Goal: Information Seeking & Learning: Learn about a topic

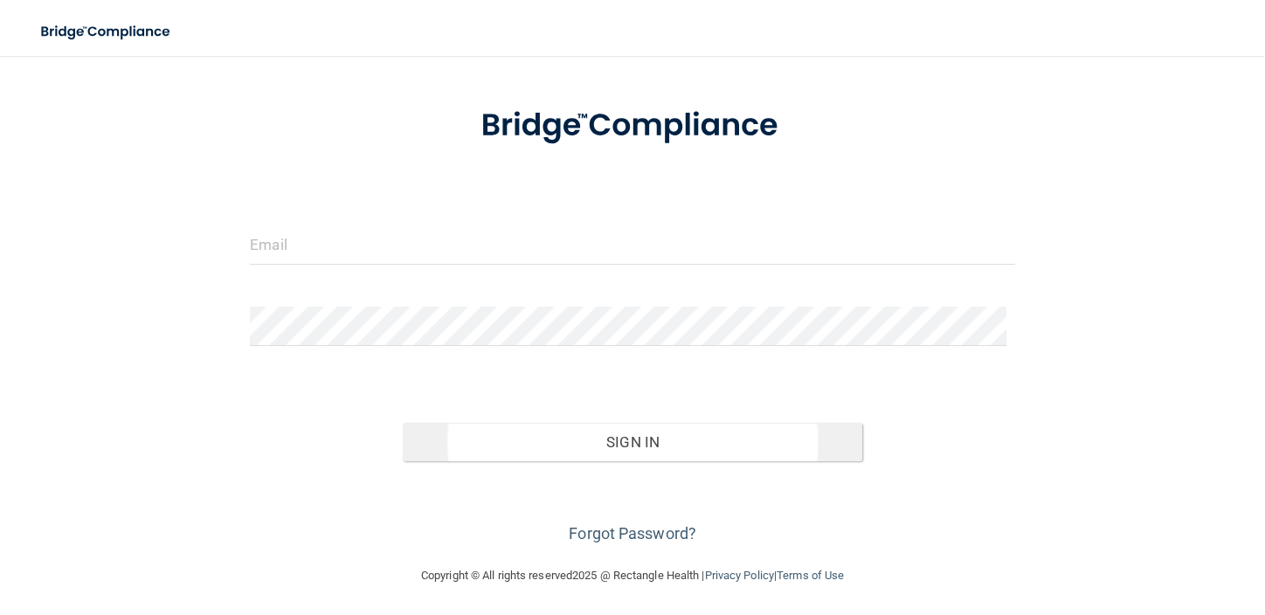
scroll to position [77, 0]
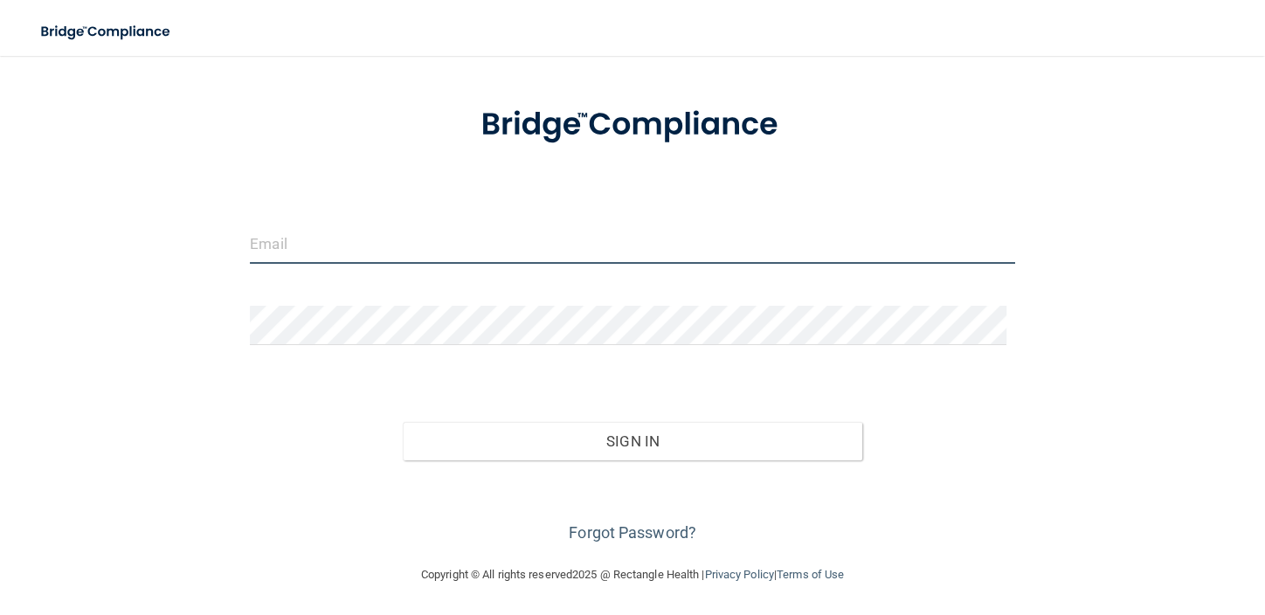
click at [356, 249] on input "email" at bounding box center [632, 243] width 765 height 39
type input "[EMAIL_ADDRESS][DOMAIN_NAME]"
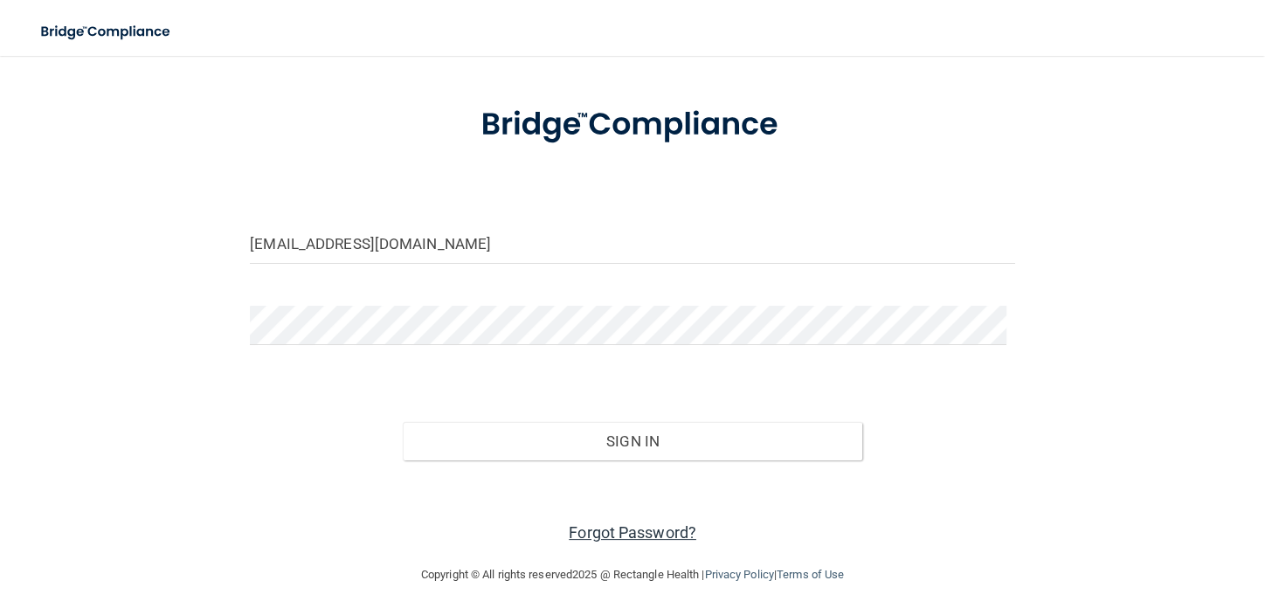
click at [616, 532] on link "Forgot Password?" at bounding box center [633, 532] width 128 height 18
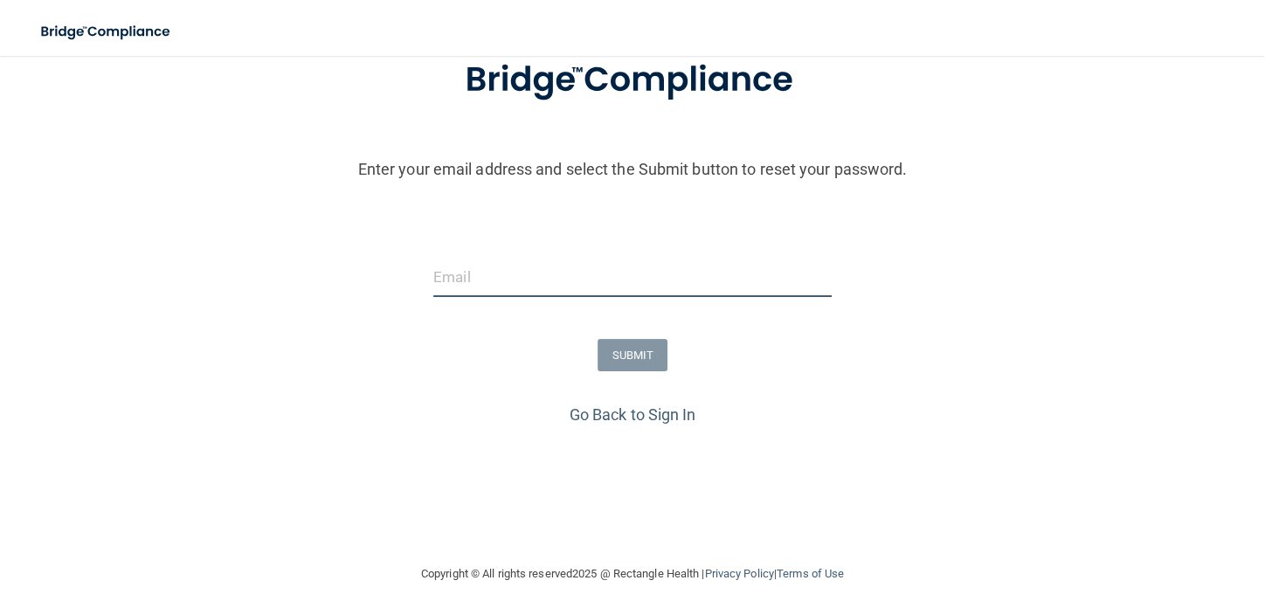
click at [510, 288] on input "email" at bounding box center [632, 277] width 398 height 39
type input "[EMAIL_ADDRESS][DOMAIN_NAME]"
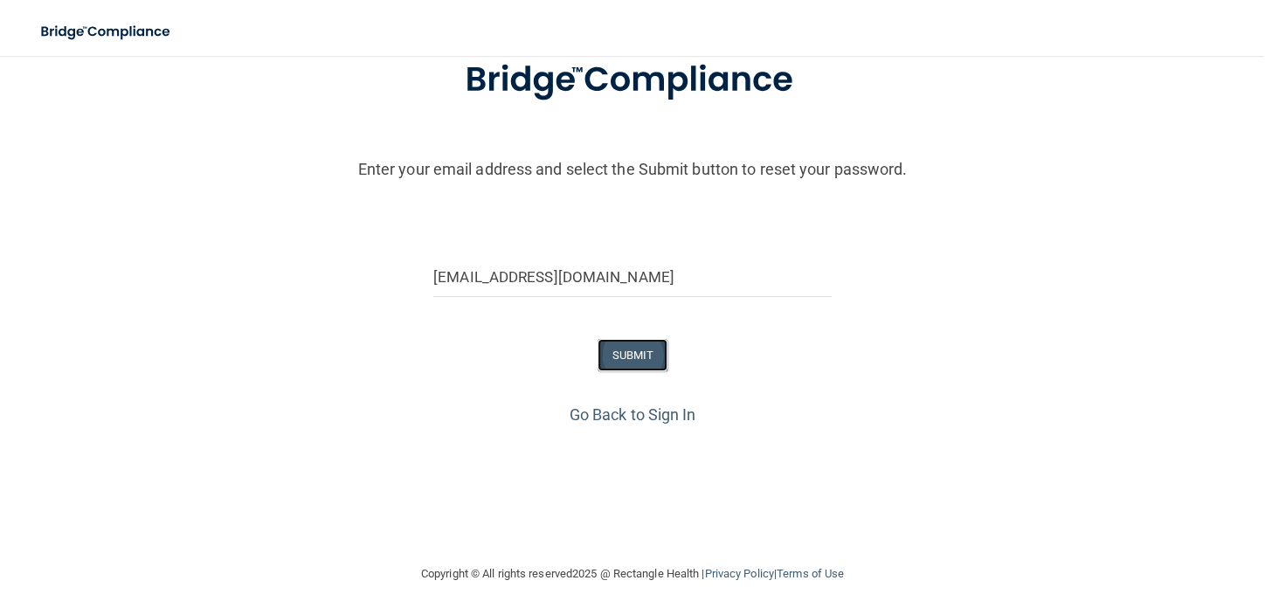
click at [621, 361] on button "SUBMIT" at bounding box center [632, 355] width 71 height 32
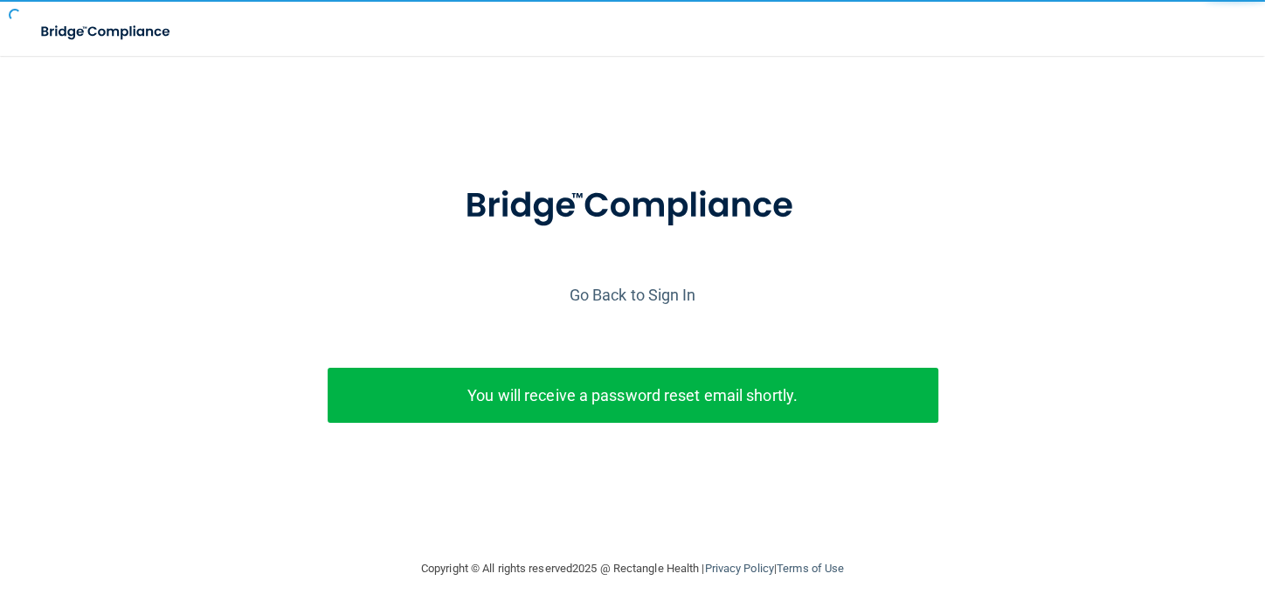
scroll to position [0, 0]
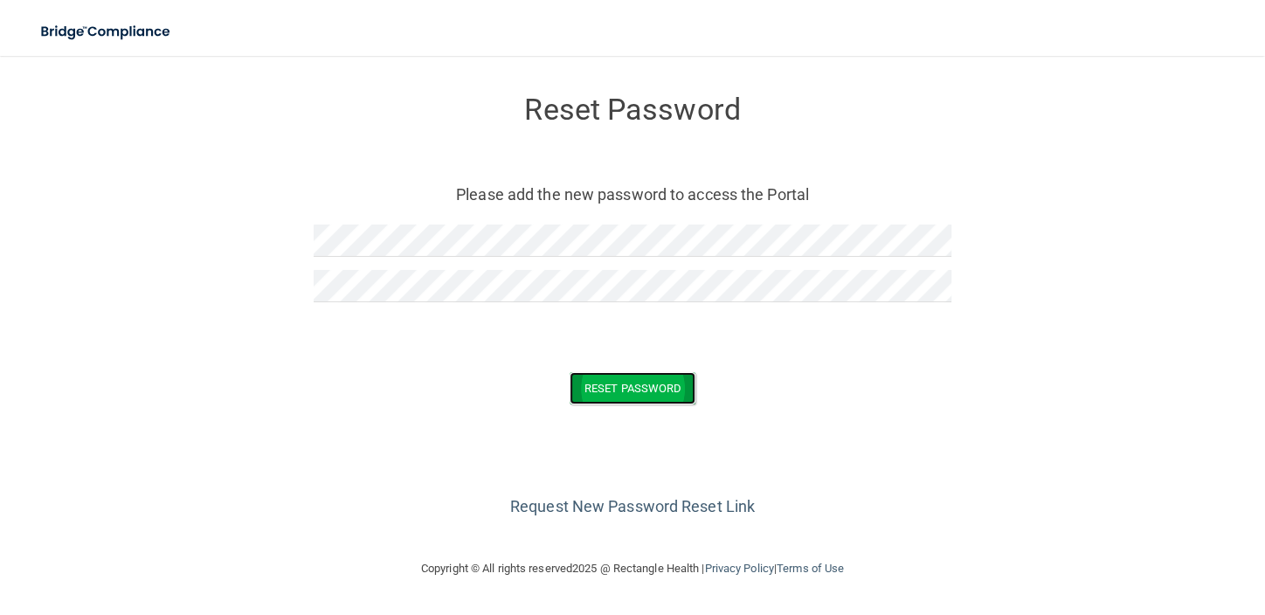
click at [618, 381] on button "Reset Password" at bounding box center [633, 388] width 126 height 32
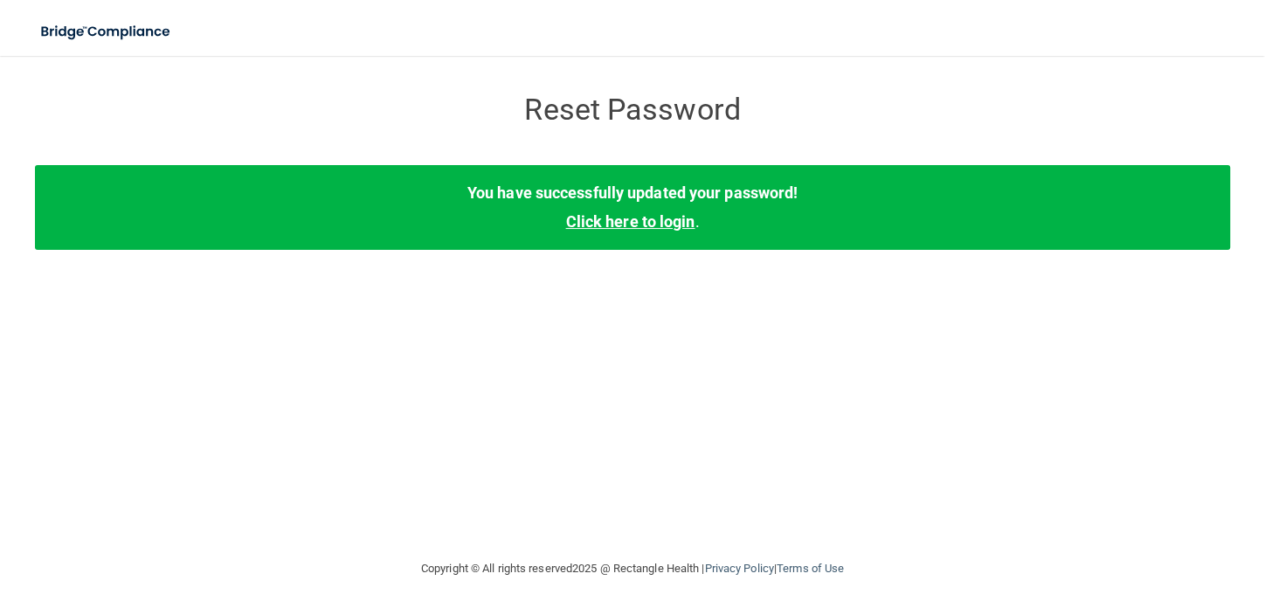
click at [626, 224] on link "Click here to login" at bounding box center [629, 221] width 129 height 18
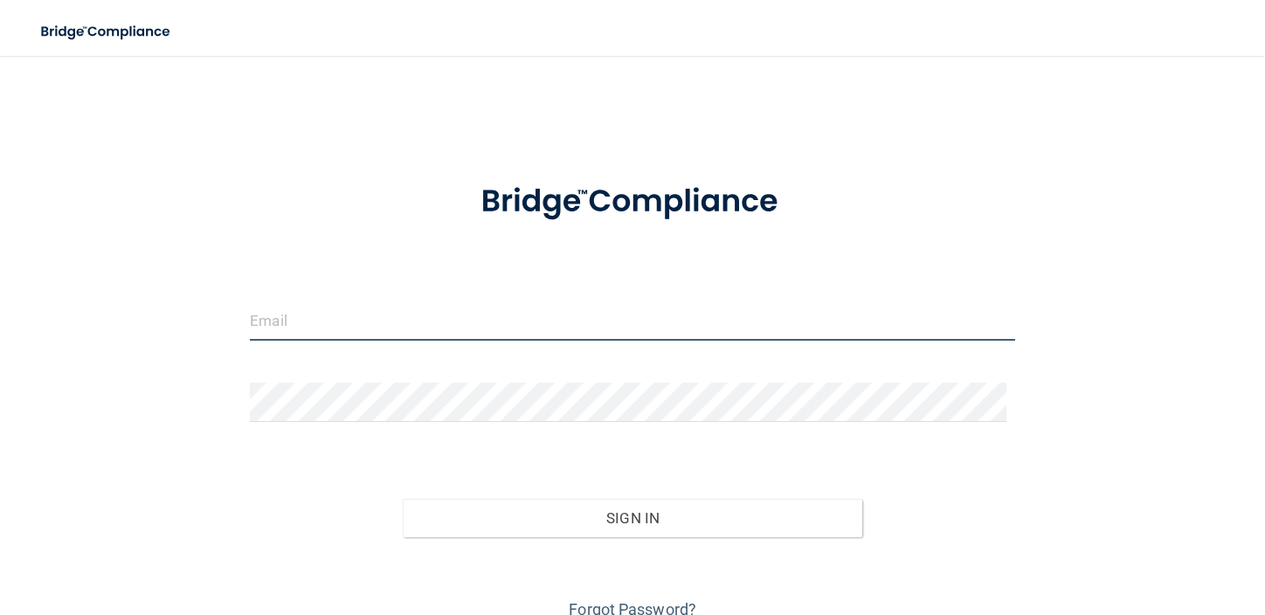
type input "[EMAIL_ADDRESS][DOMAIN_NAME]"
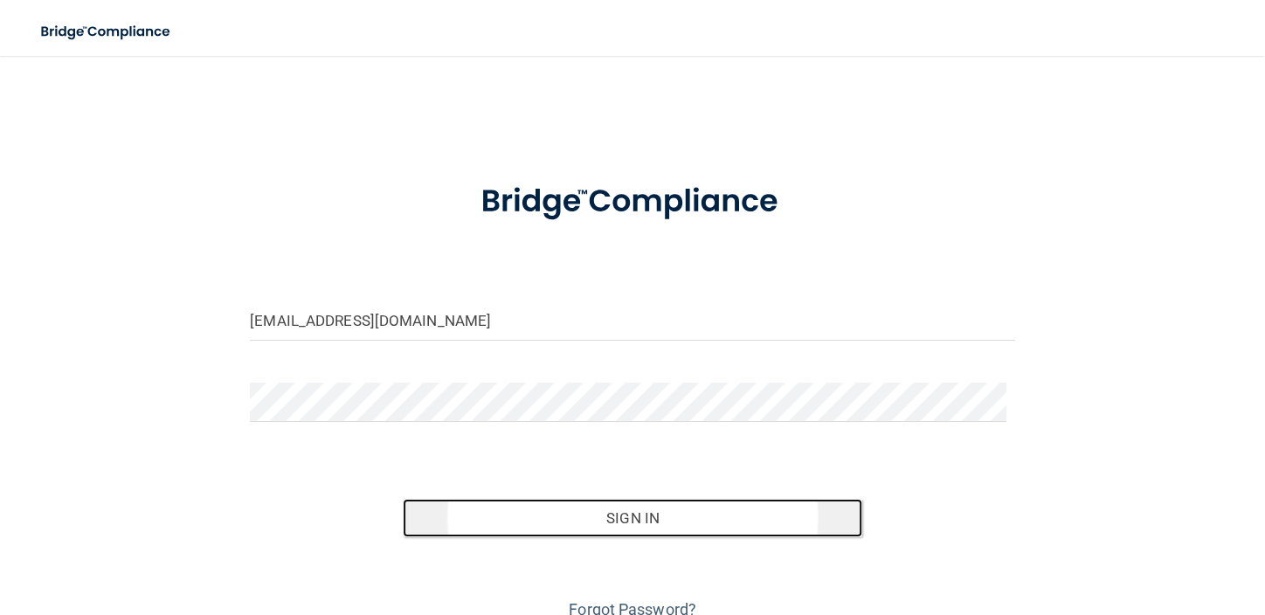
click at [607, 528] on button "Sign In" at bounding box center [632, 518] width 459 height 38
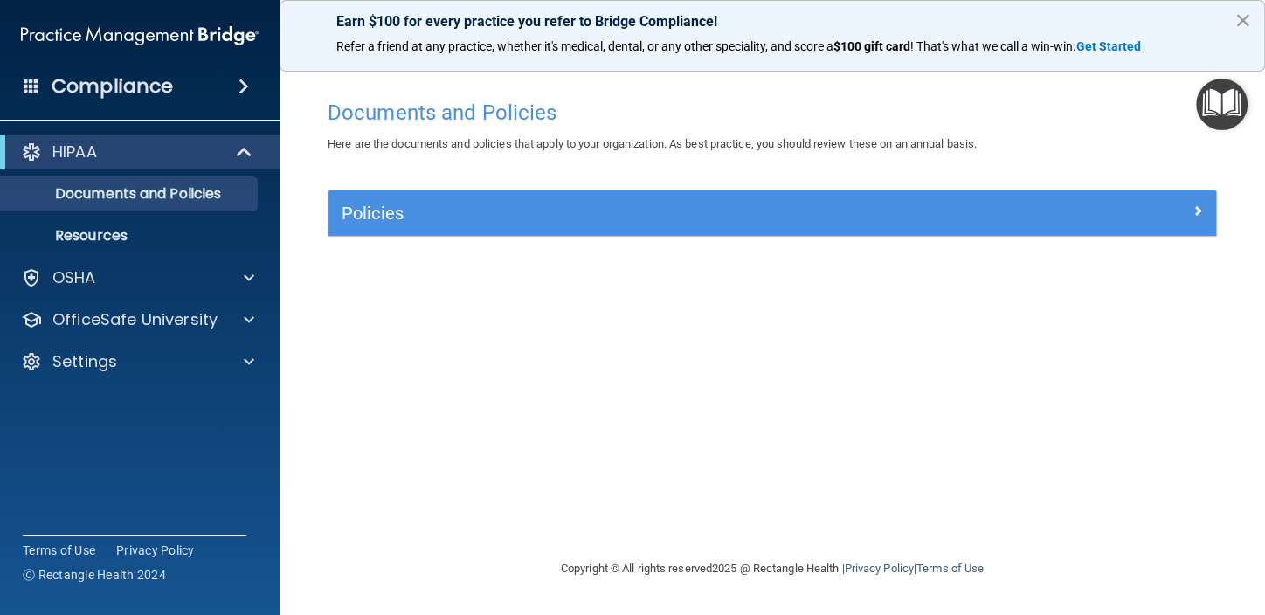
click at [1246, 14] on button "×" at bounding box center [1242, 20] width 17 height 28
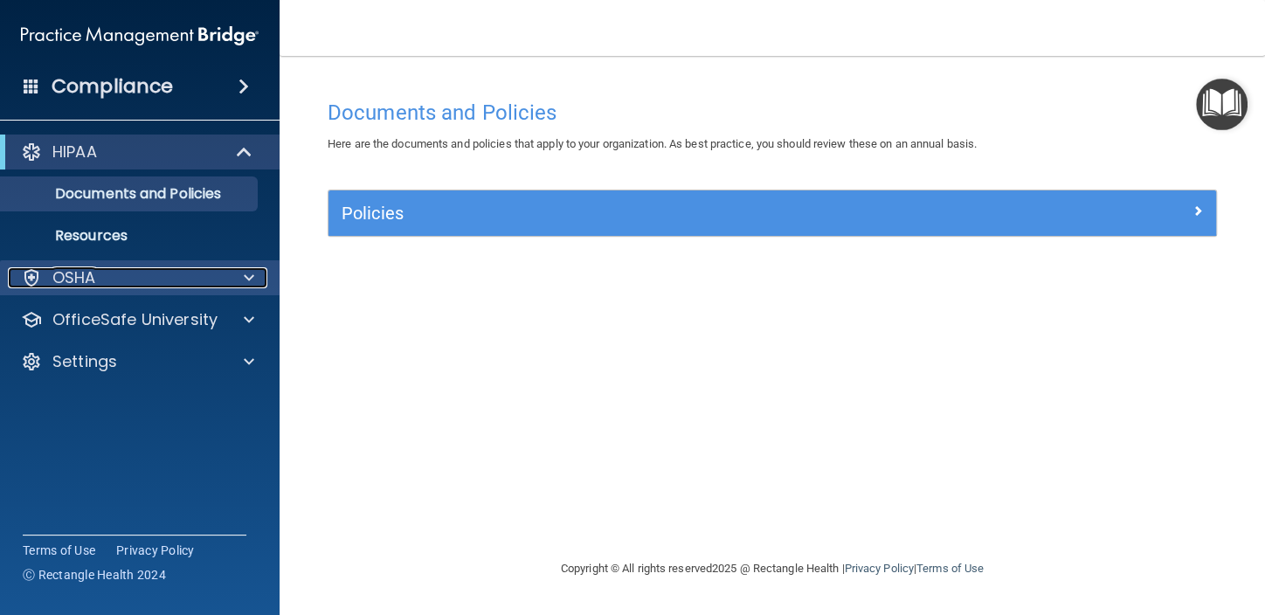
click at [247, 273] on span at bounding box center [249, 277] width 10 height 21
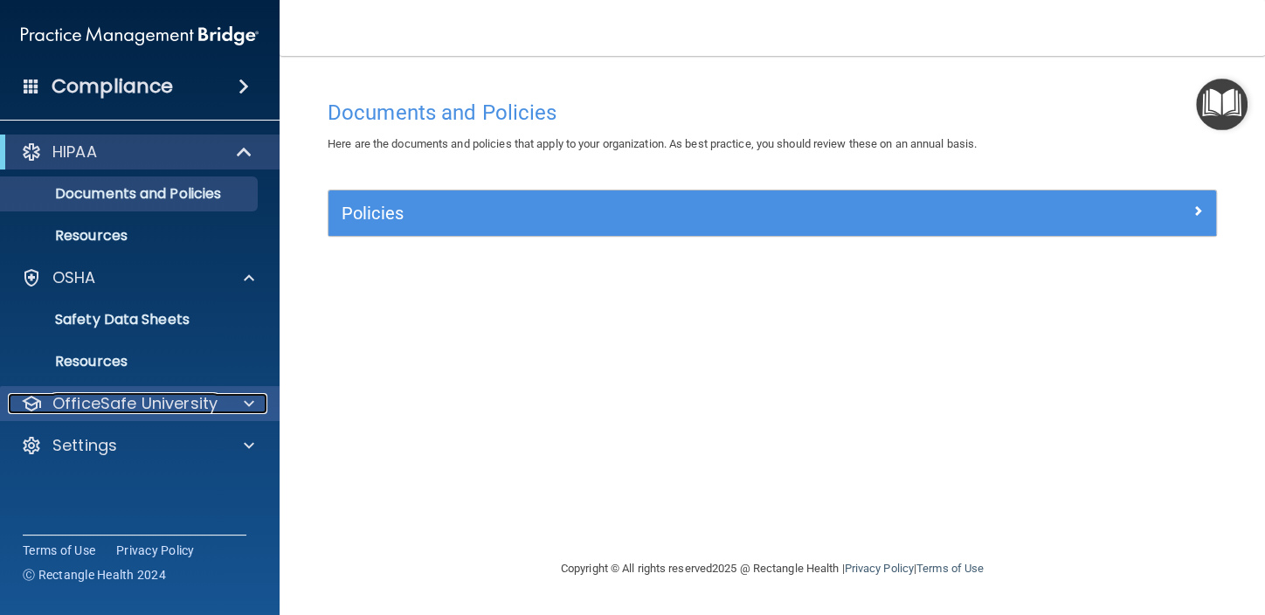
click at [162, 393] on p "OfficeSafe University" at bounding box center [134, 403] width 165 height 21
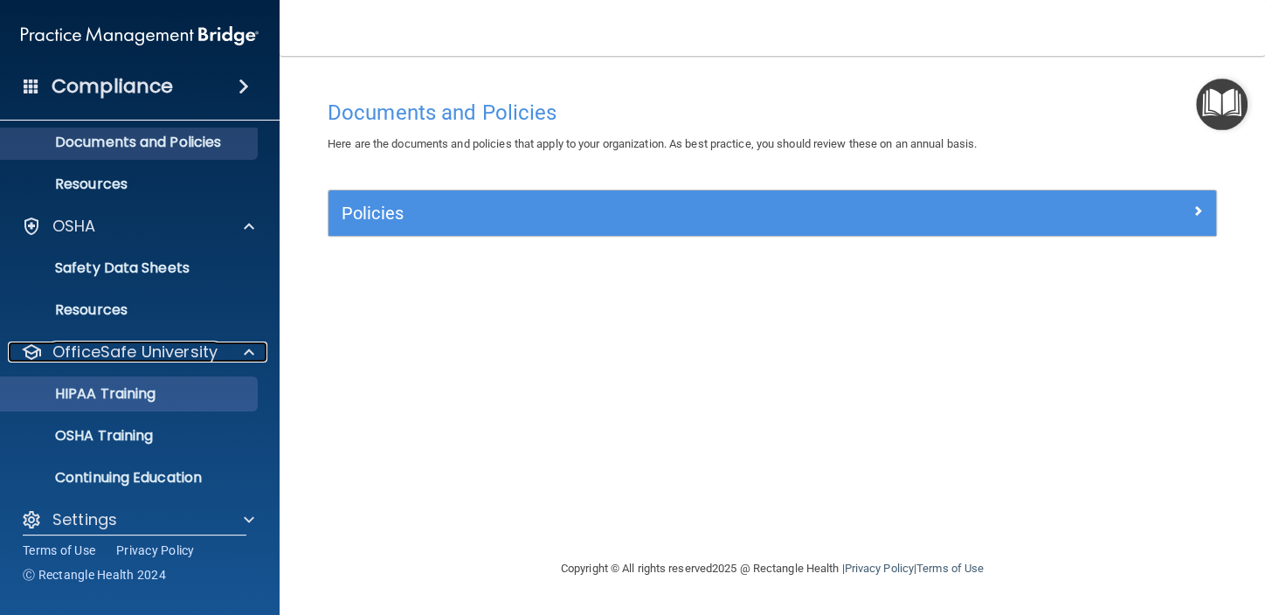
scroll to position [66, 0]
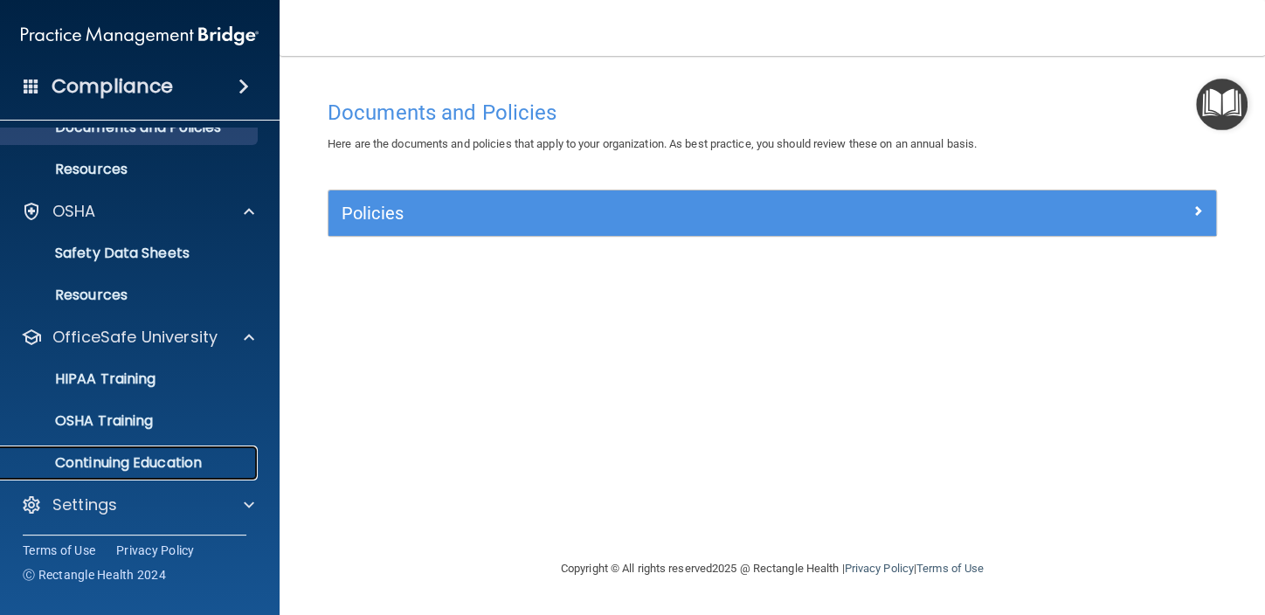
click at [155, 465] on p "Continuing Education" at bounding box center [130, 462] width 238 height 17
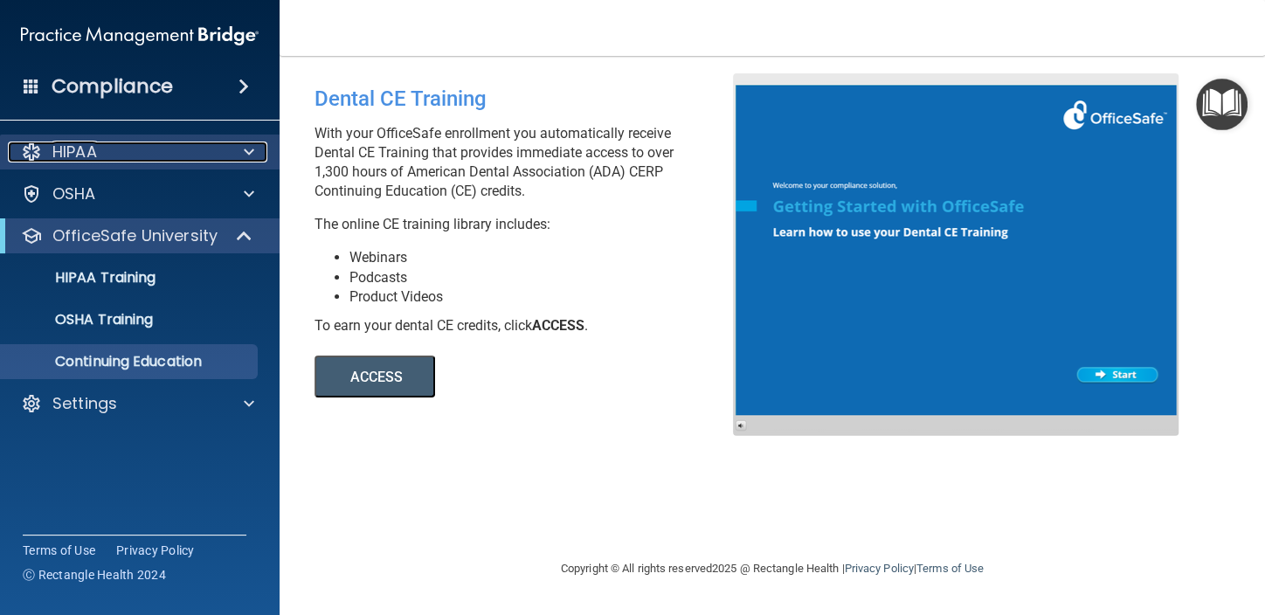
click at [96, 150] on p "HIPAA" at bounding box center [74, 152] width 45 height 21
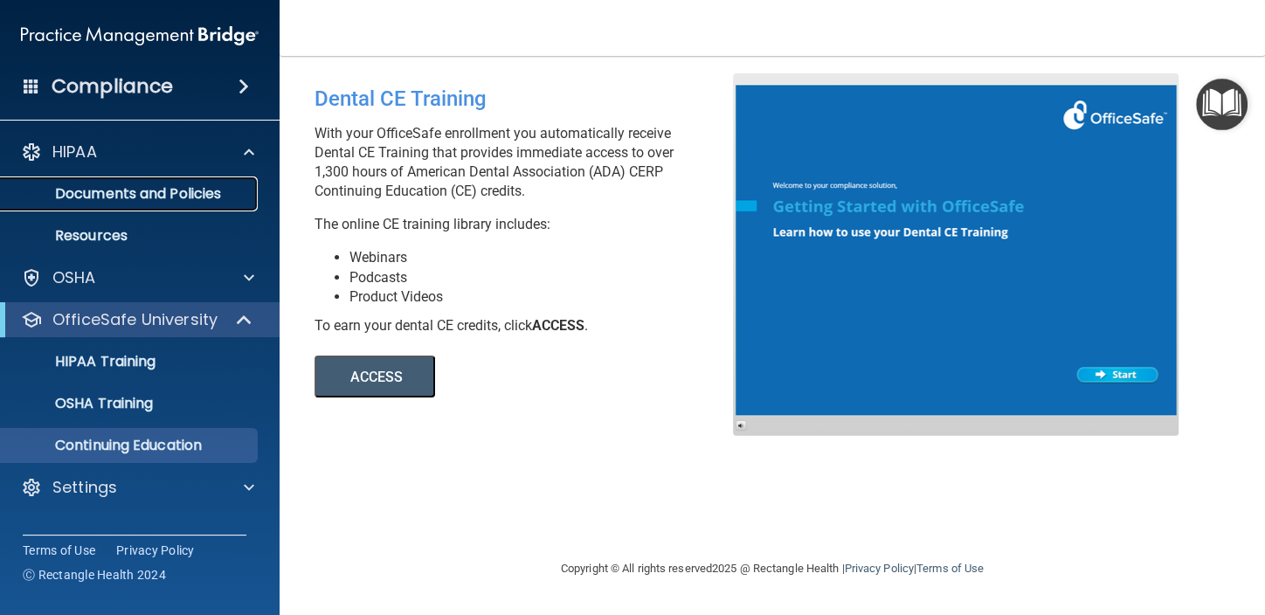
click at [143, 189] on p "Documents and Policies" at bounding box center [130, 193] width 238 height 17
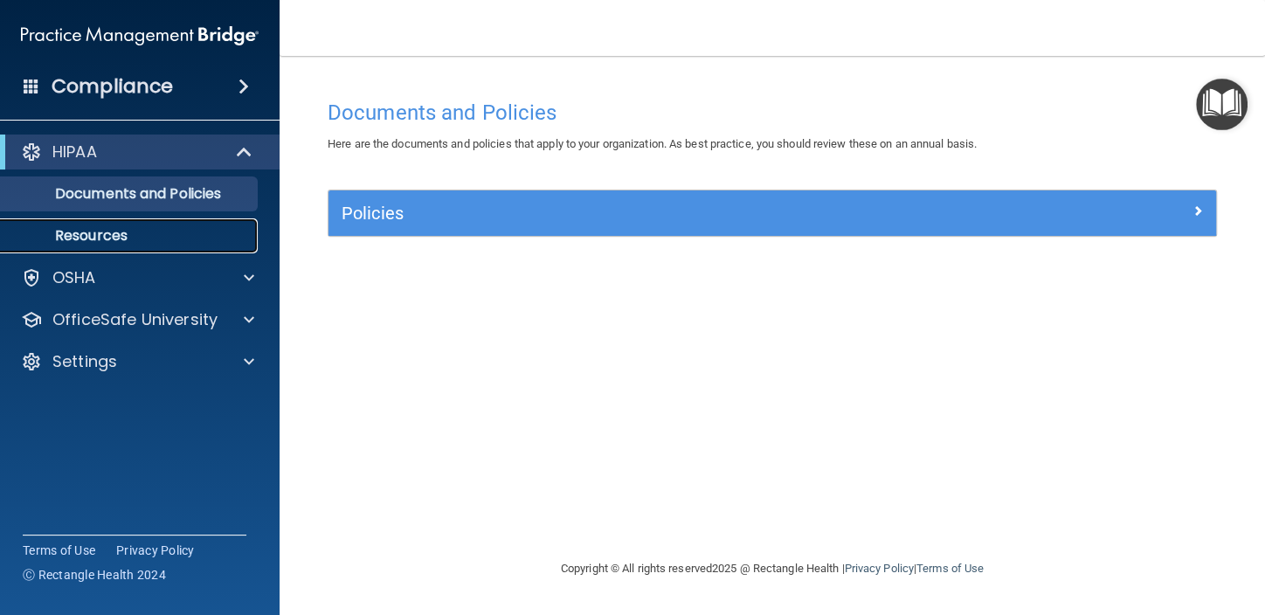
click at [79, 234] on p "Resources" at bounding box center [130, 235] width 238 height 17
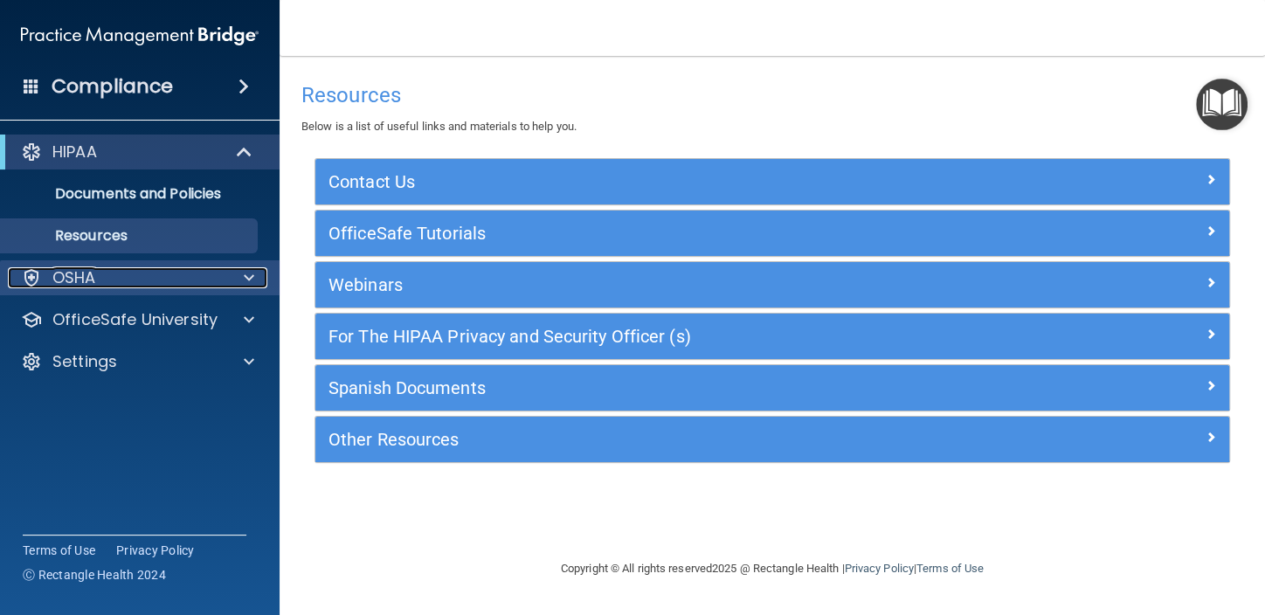
click at [64, 271] on p "OSHA" at bounding box center [74, 277] width 44 height 21
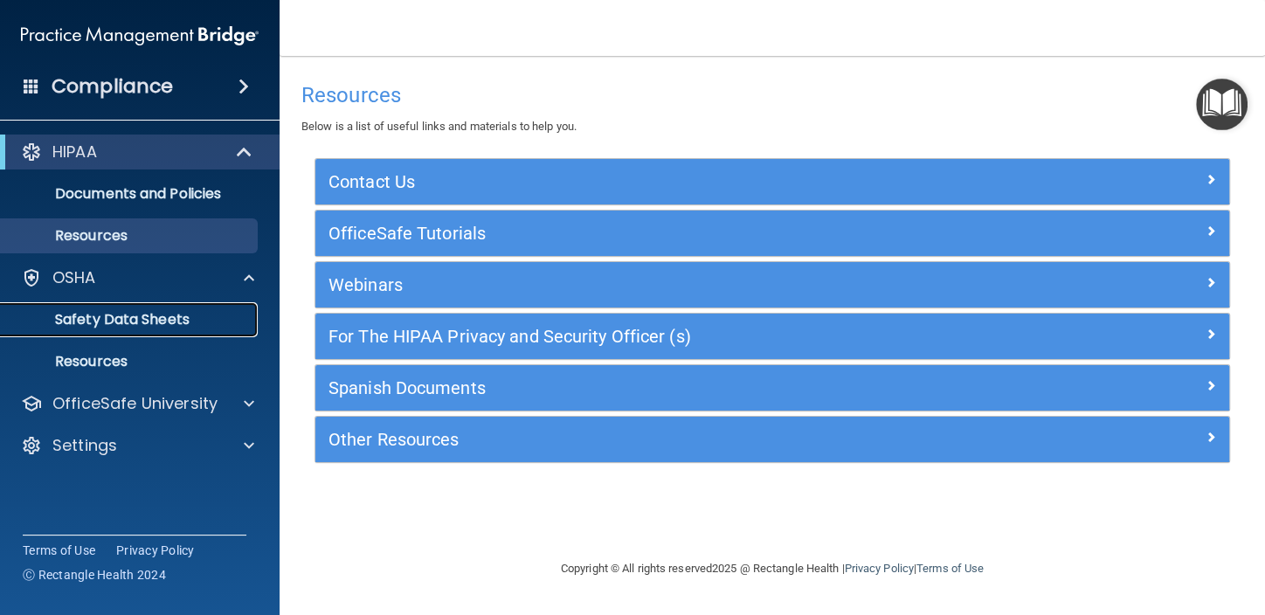
click at [91, 319] on p "Safety Data Sheets" at bounding box center [130, 319] width 238 height 17
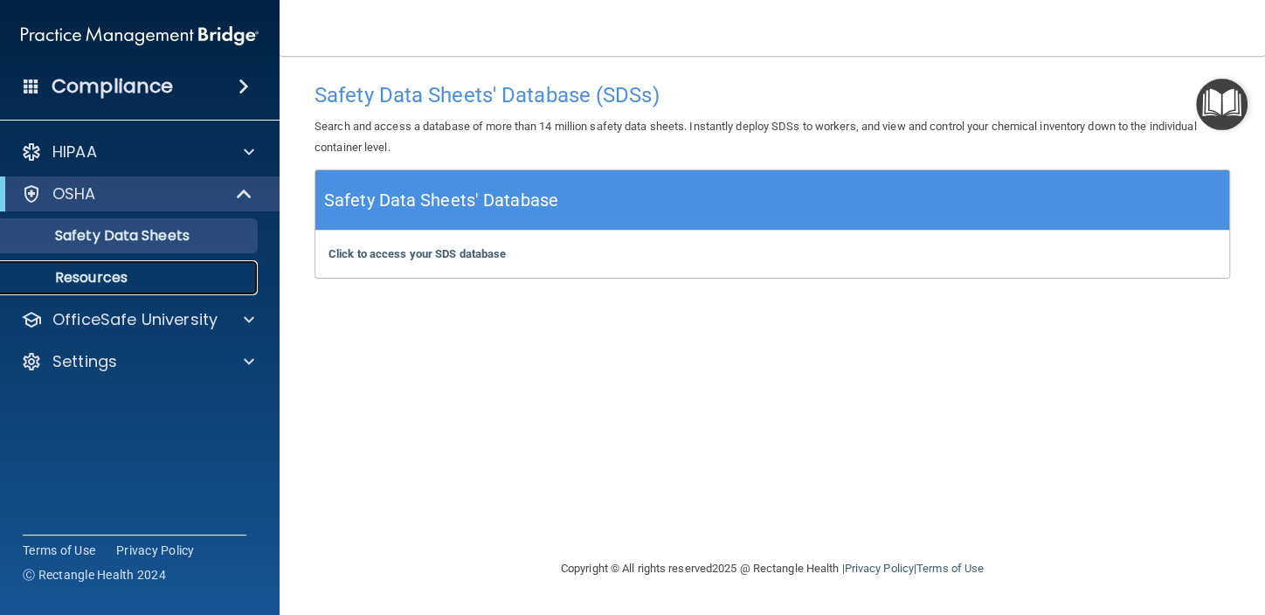
click at [98, 274] on p "Resources" at bounding box center [130, 277] width 238 height 17
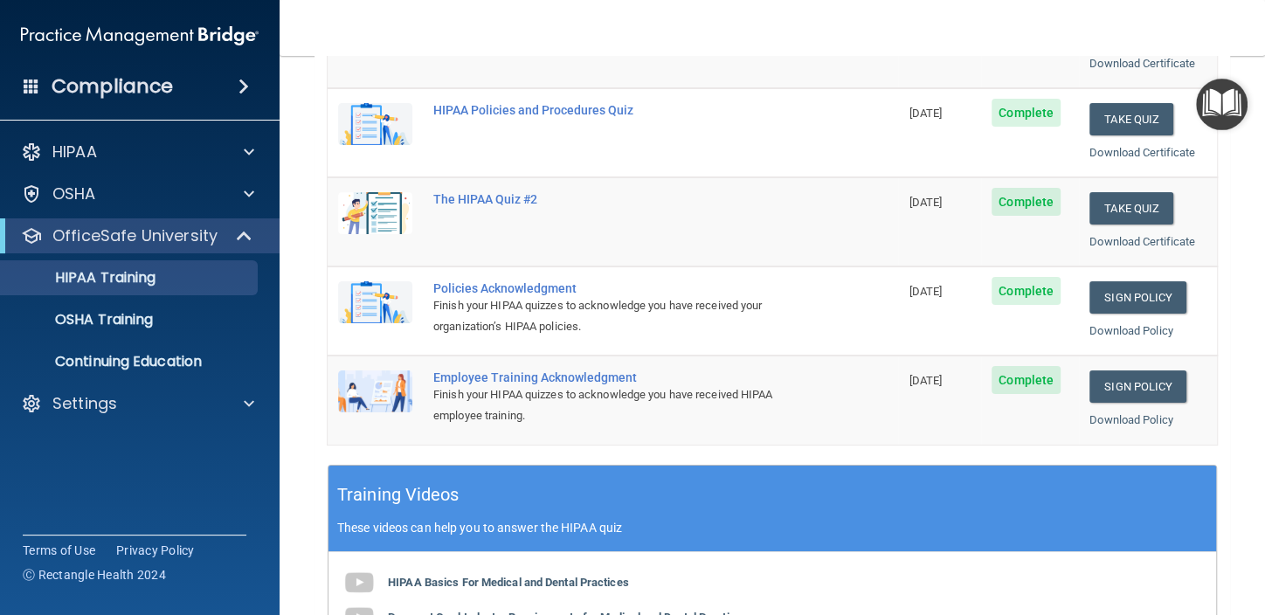
scroll to position [349, 0]
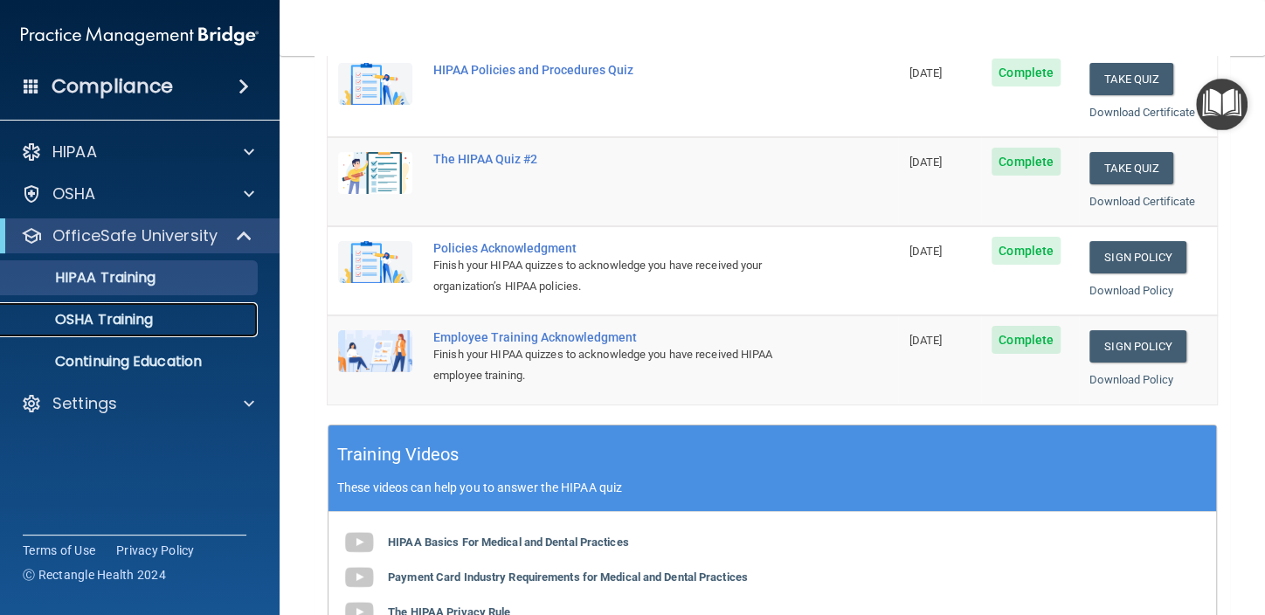
click at [100, 314] on p "OSHA Training" at bounding box center [82, 319] width 142 height 17
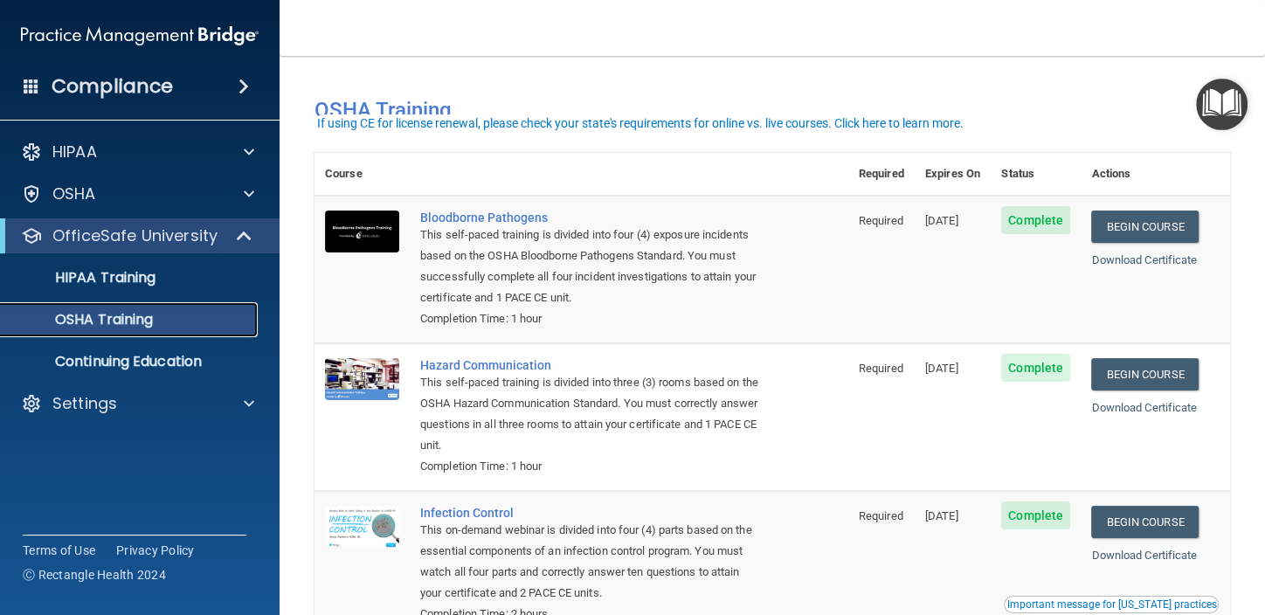
scroll to position [243, 0]
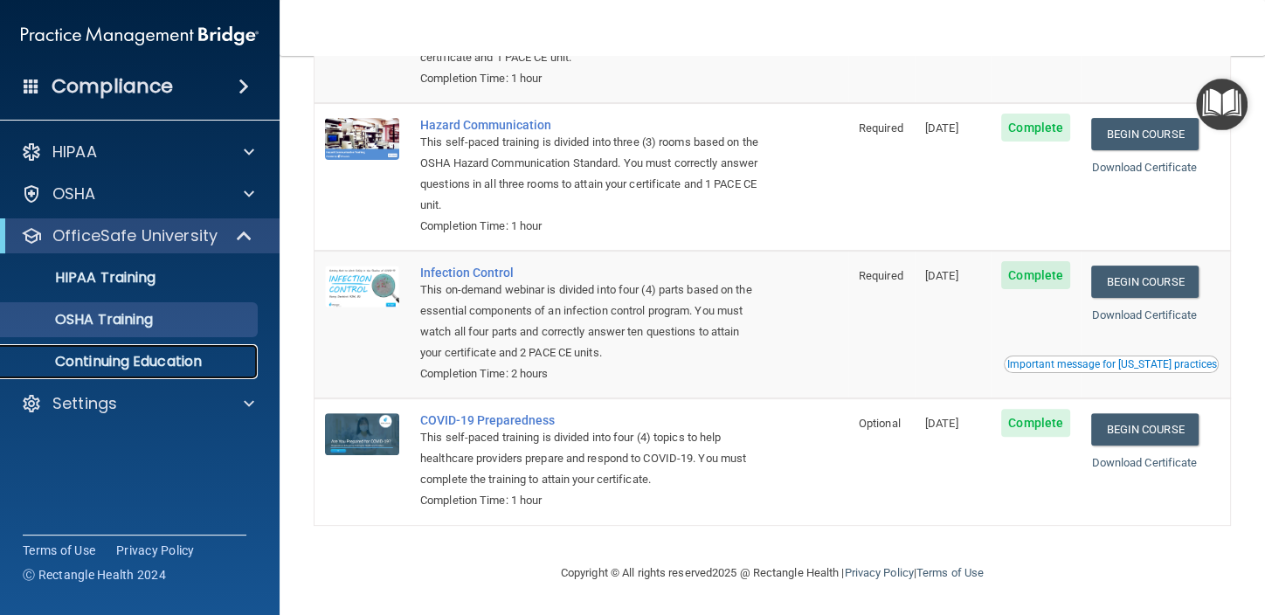
click at [152, 359] on p "Continuing Education" at bounding box center [130, 361] width 238 height 17
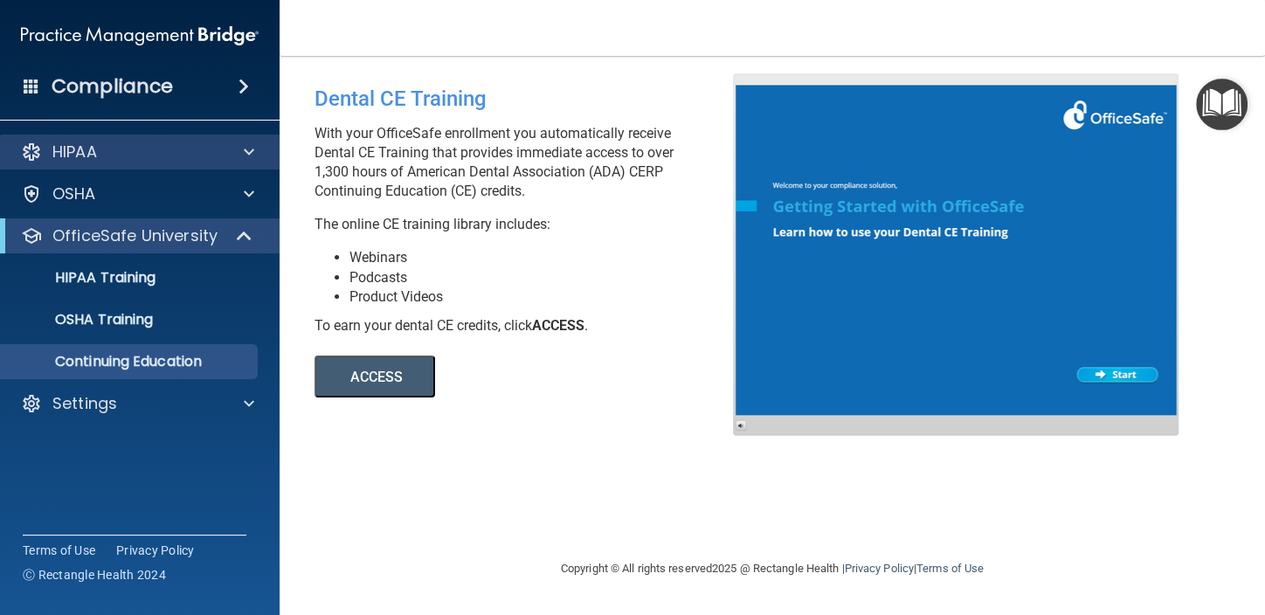
click at [86, 140] on div "HIPAA" at bounding box center [140, 152] width 280 height 35
click at [85, 148] on p "HIPAA" at bounding box center [74, 152] width 45 height 21
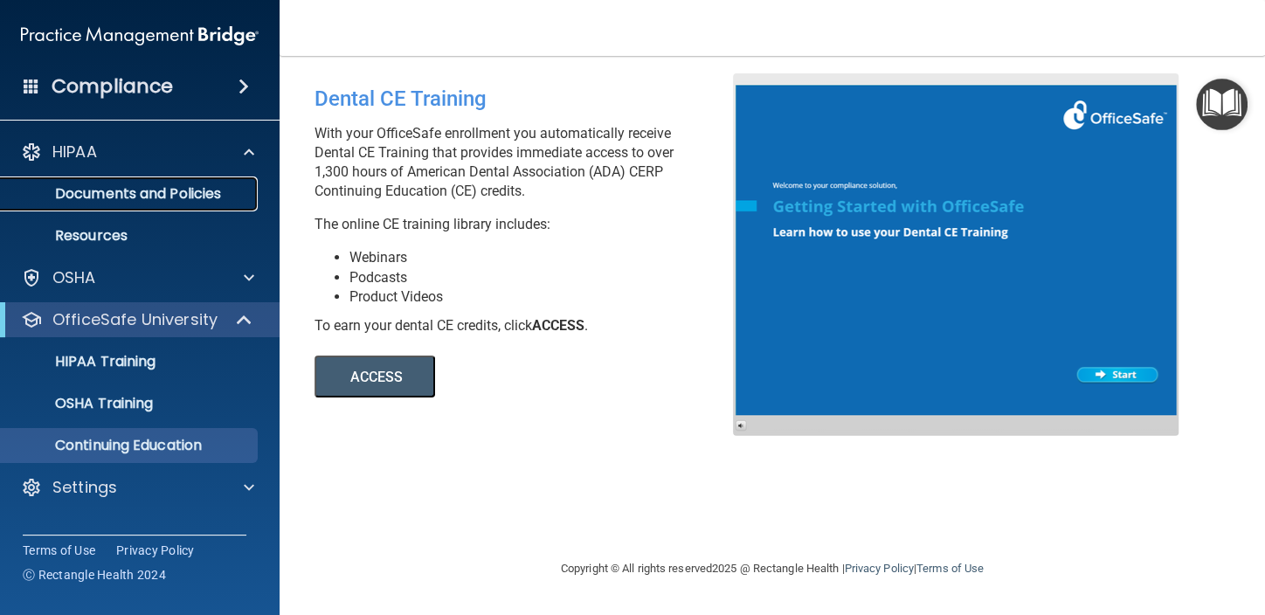
click at [106, 194] on p "Documents and Policies" at bounding box center [130, 193] width 238 height 17
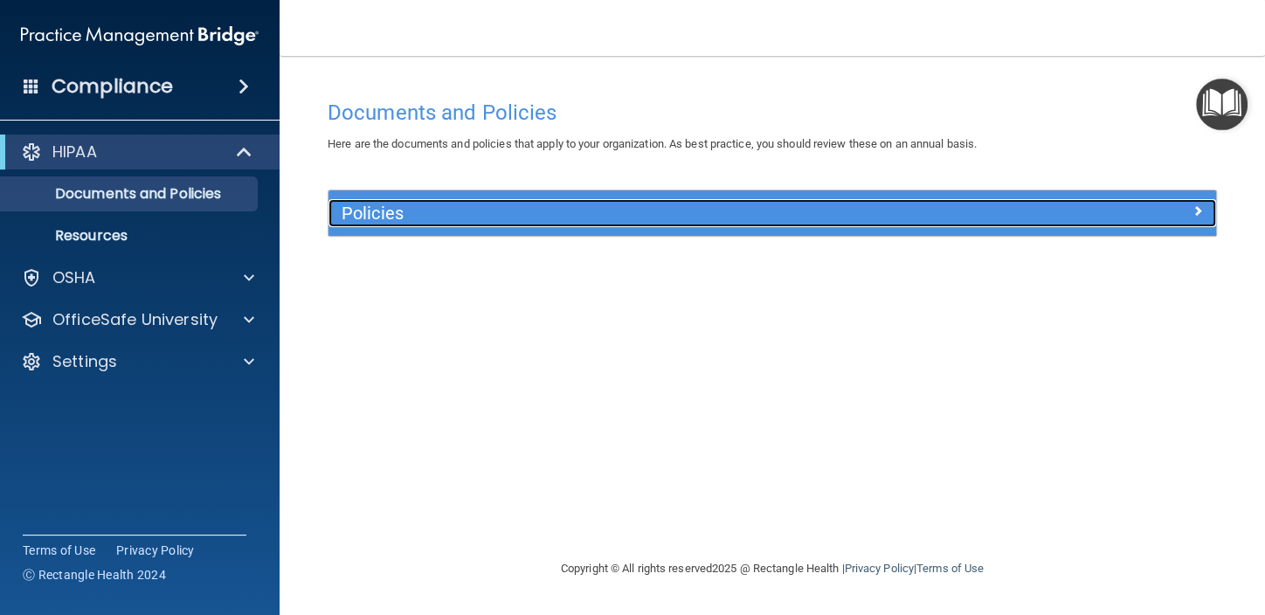
click at [383, 216] on h5 "Policies" at bounding box center [661, 213] width 639 height 19
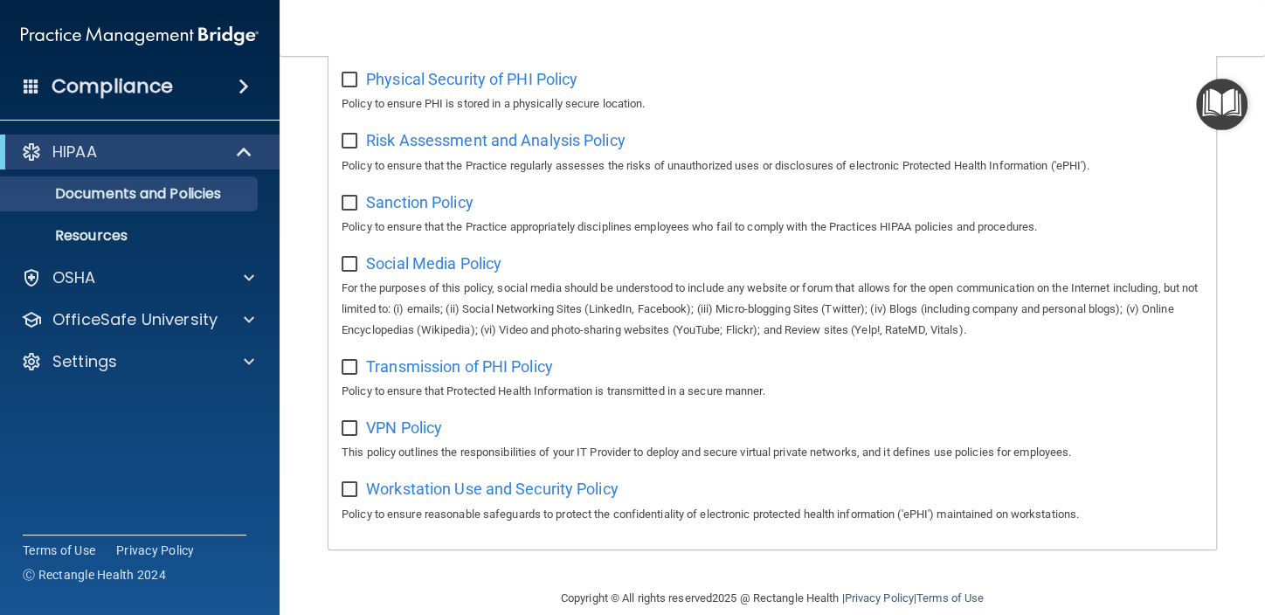
scroll to position [1164, 0]
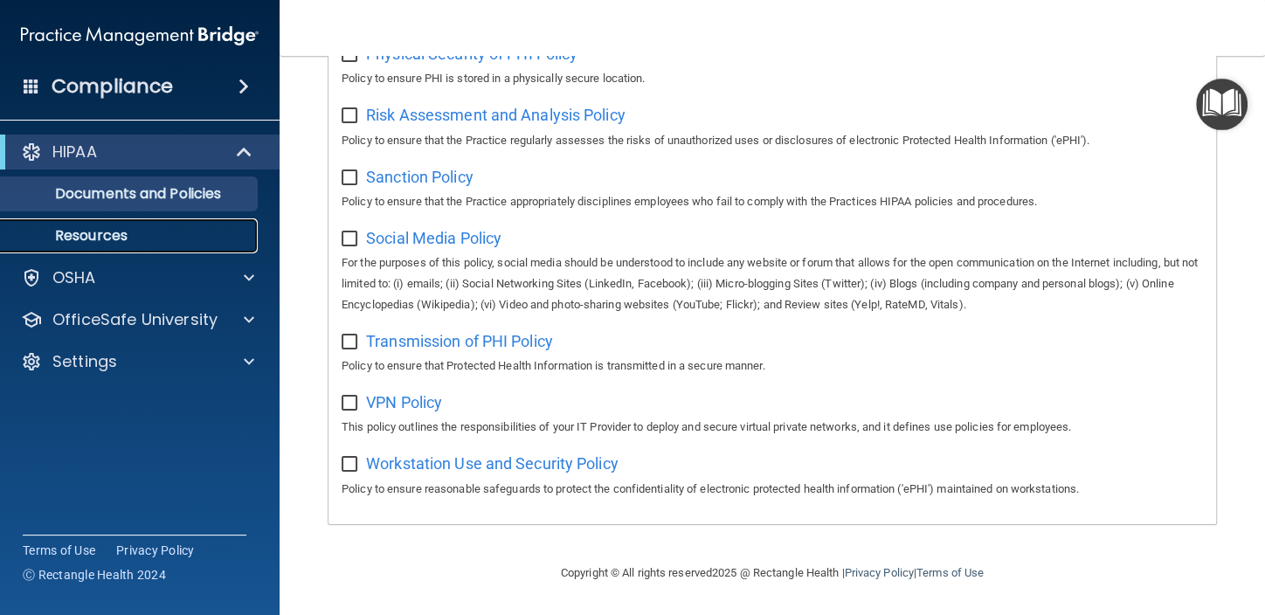
click at [78, 234] on p "Resources" at bounding box center [130, 235] width 238 height 17
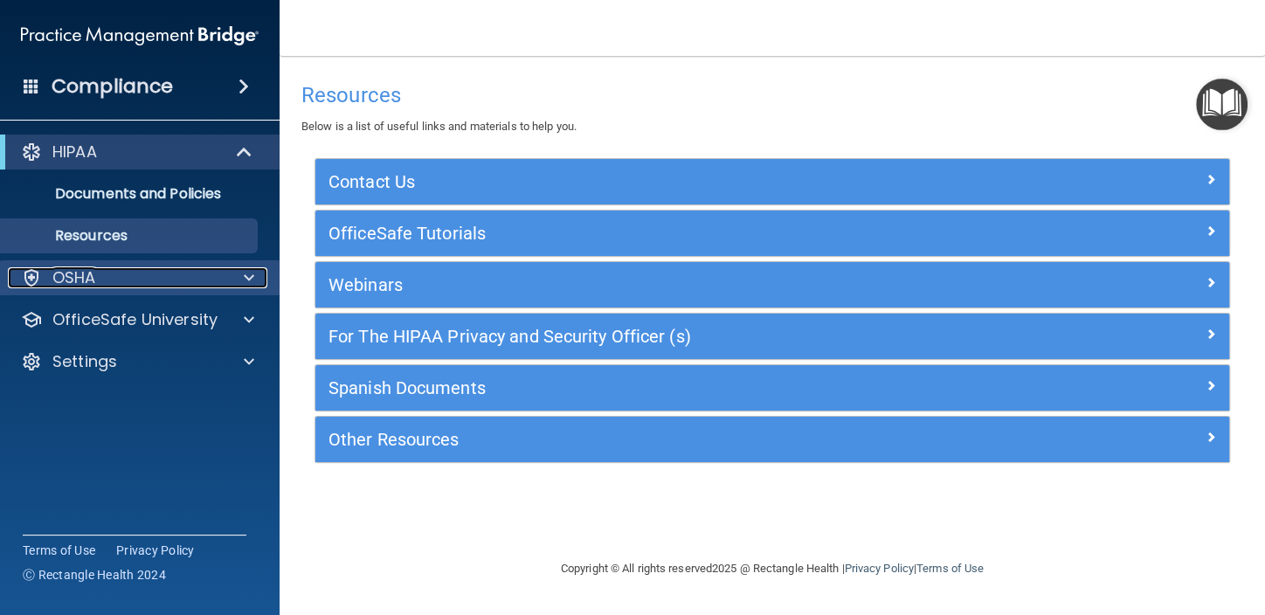
click at [83, 276] on p "OSHA" at bounding box center [74, 277] width 44 height 21
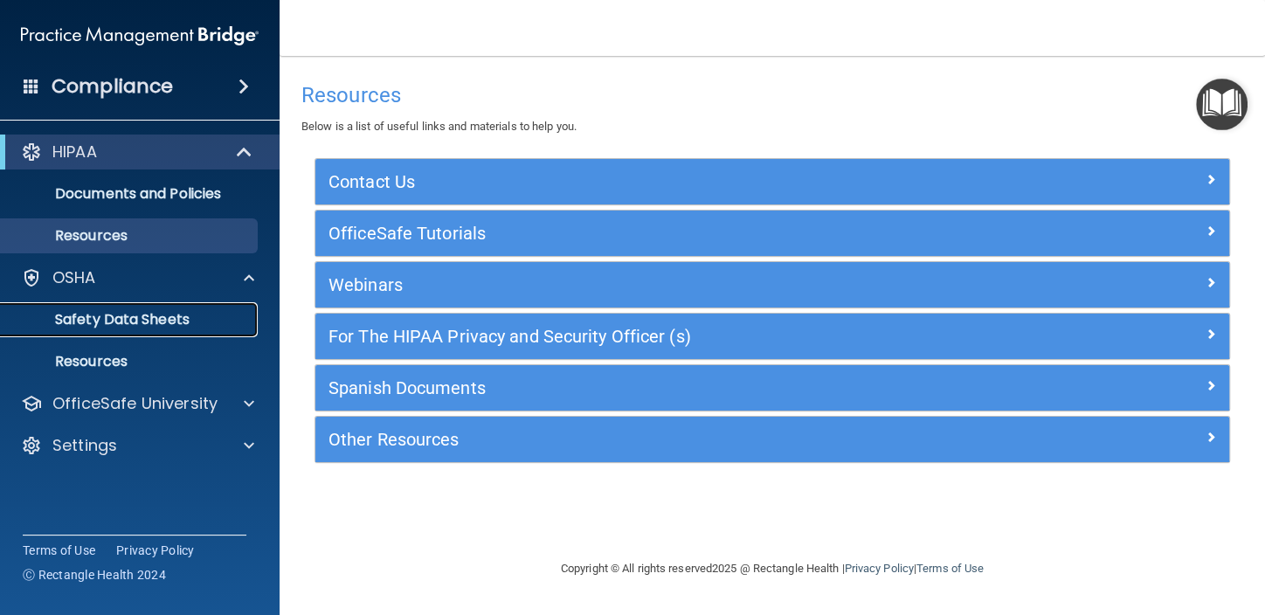
click at [100, 317] on p "Safety Data Sheets" at bounding box center [130, 319] width 238 height 17
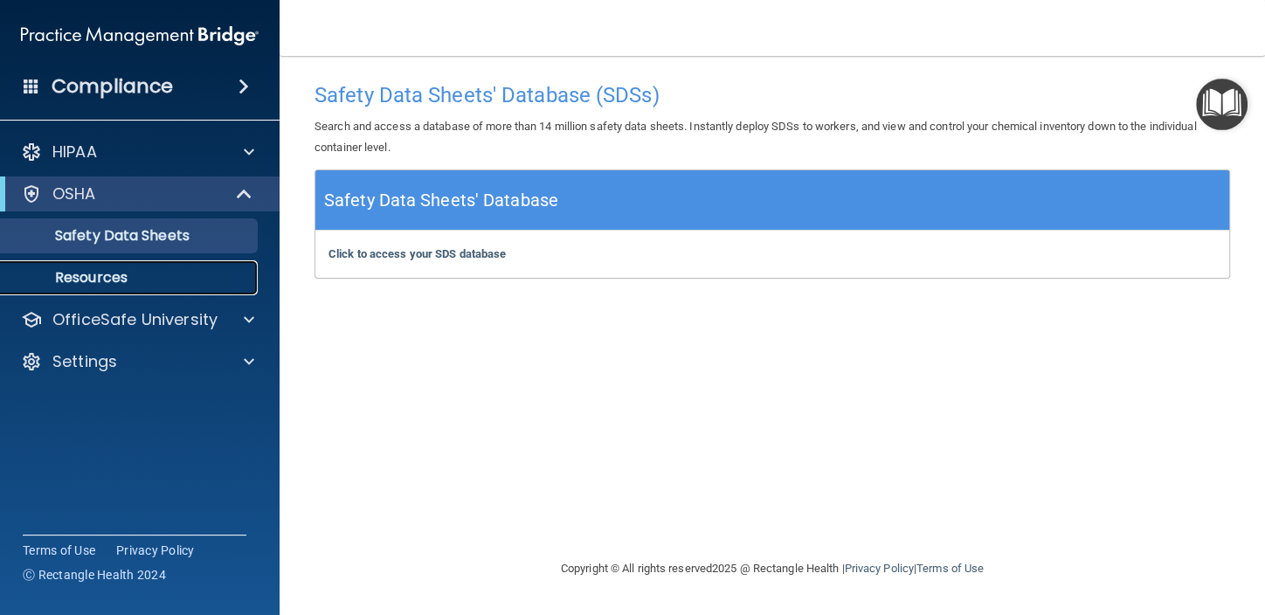
click at [102, 271] on p "Resources" at bounding box center [130, 277] width 238 height 17
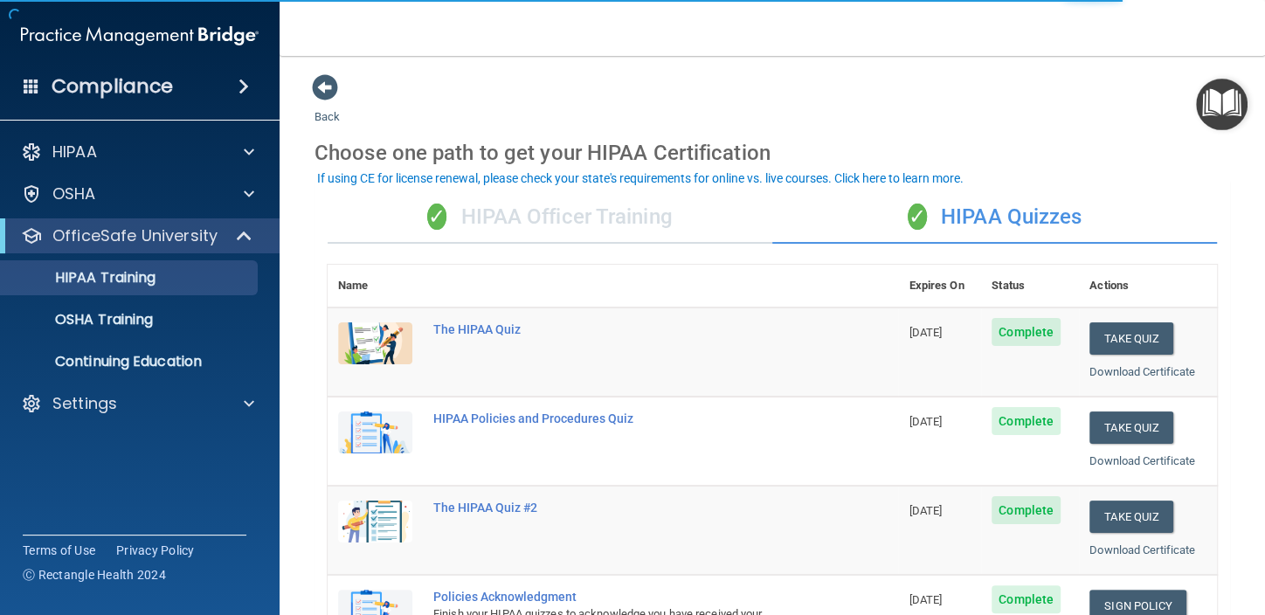
click at [559, 218] on div "✓ HIPAA Officer Training" at bounding box center [550, 217] width 445 height 52
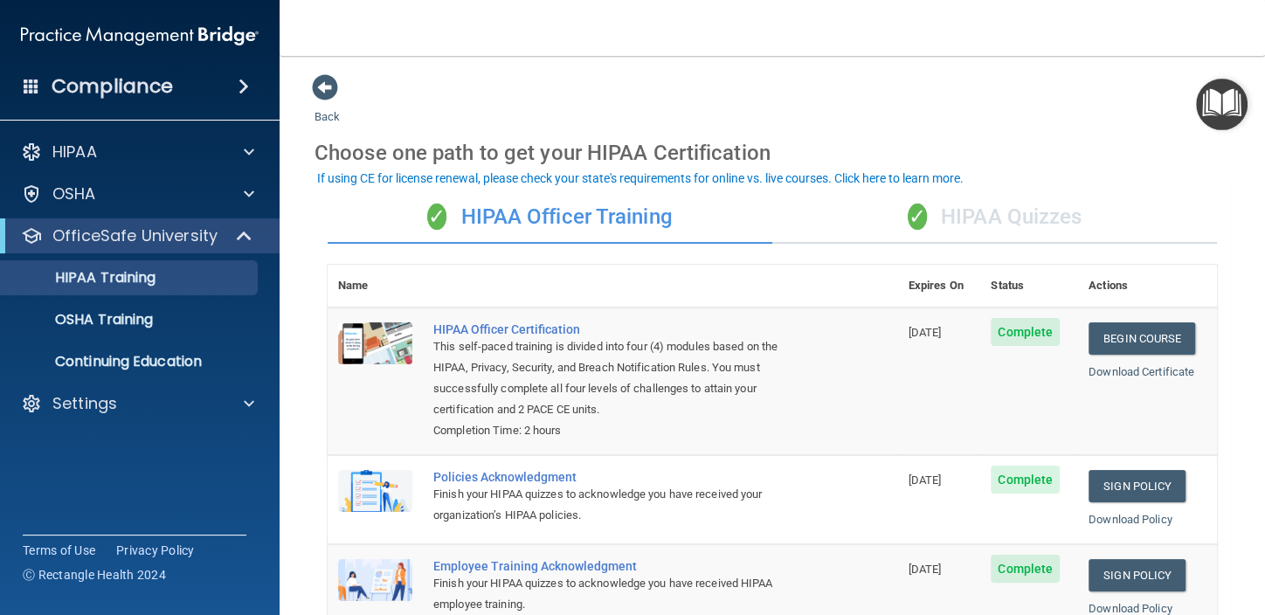
click at [979, 205] on div "✓ HIPAA Quizzes" at bounding box center [994, 217] width 445 height 52
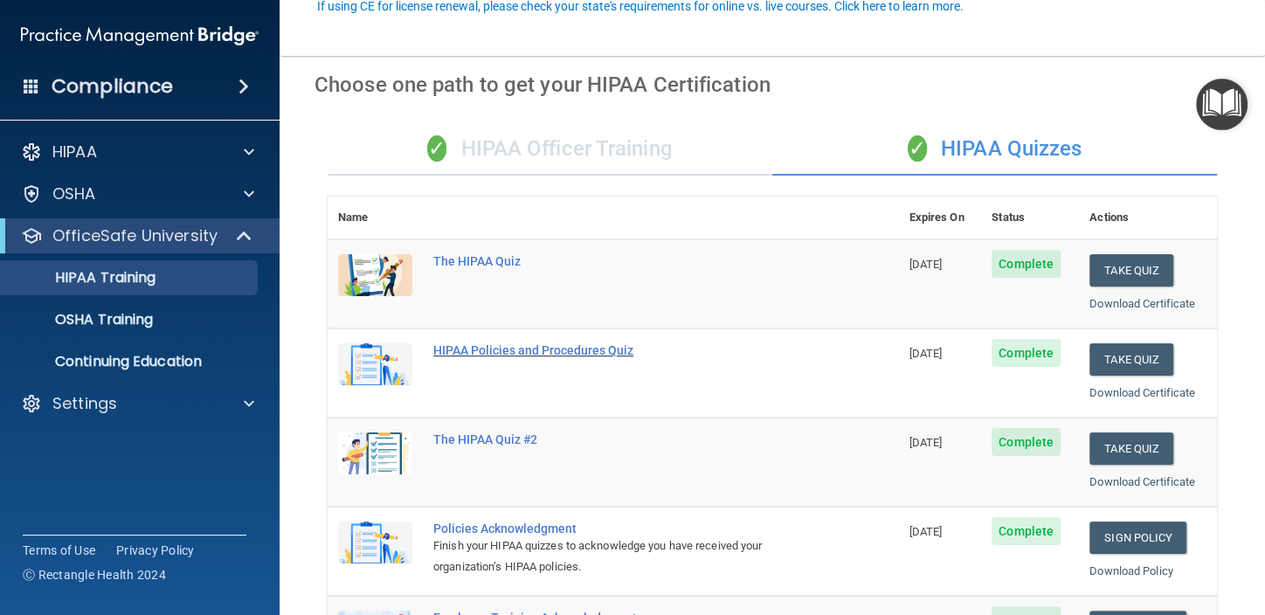
scroll to position [174, 0]
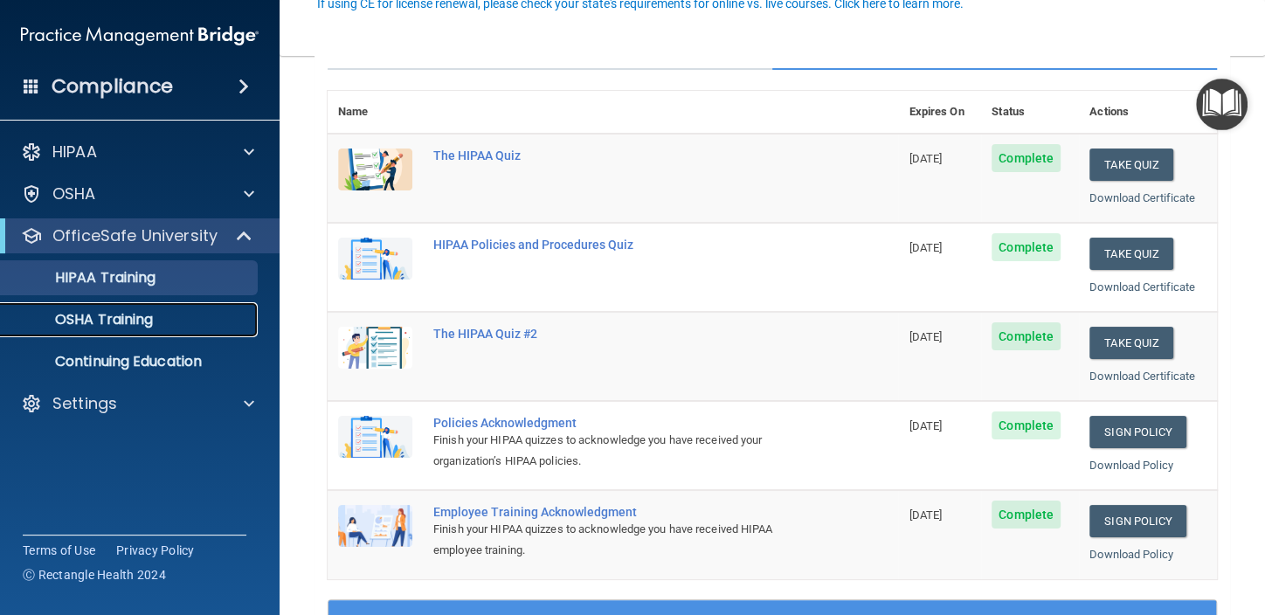
click at [86, 324] on p "OSHA Training" at bounding box center [82, 319] width 142 height 17
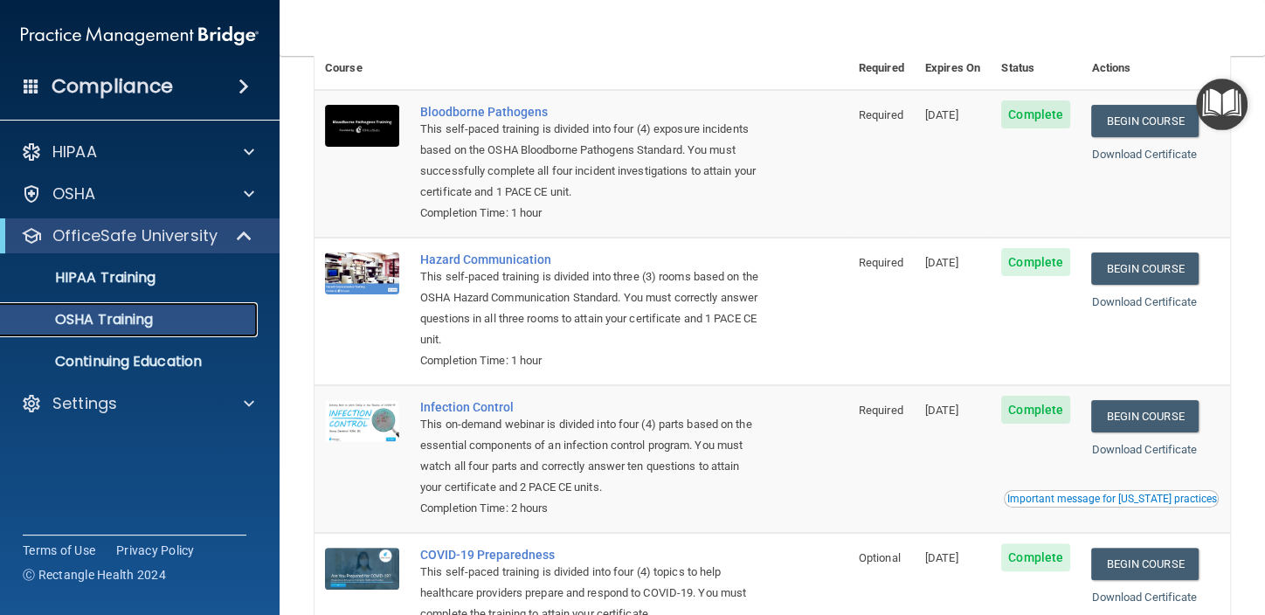
scroll to position [174, 0]
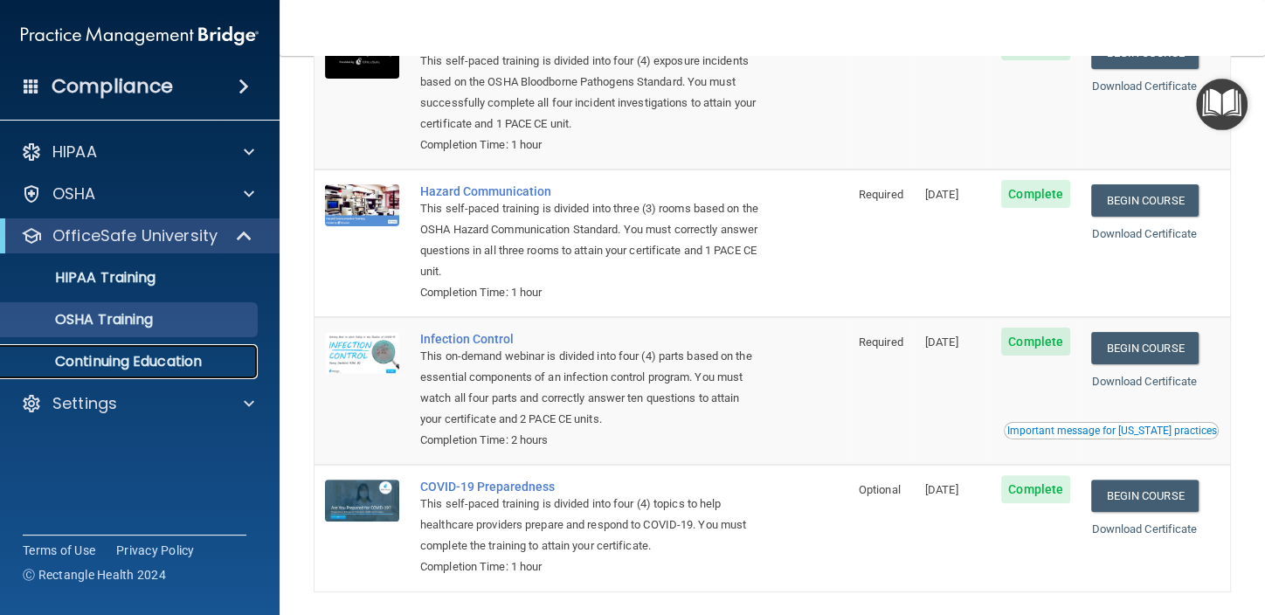
click at [162, 360] on p "Continuing Education" at bounding box center [130, 361] width 238 height 17
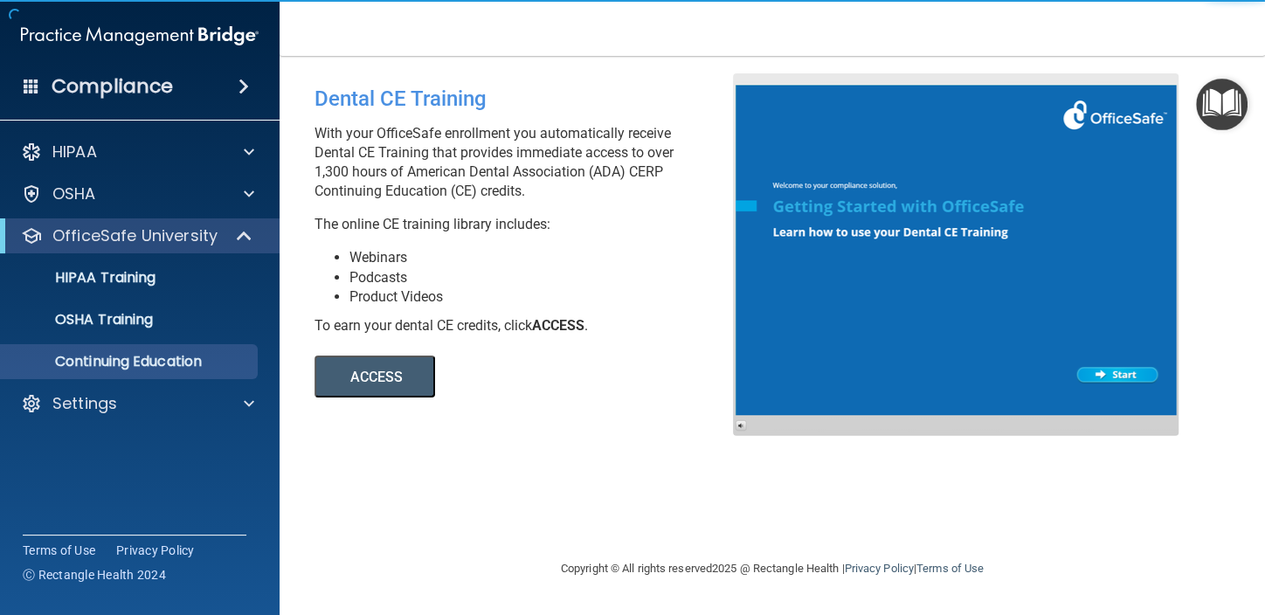
click at [364, 380] on button "ACCESS" at bounding box center [374, 377] width 121 height 42
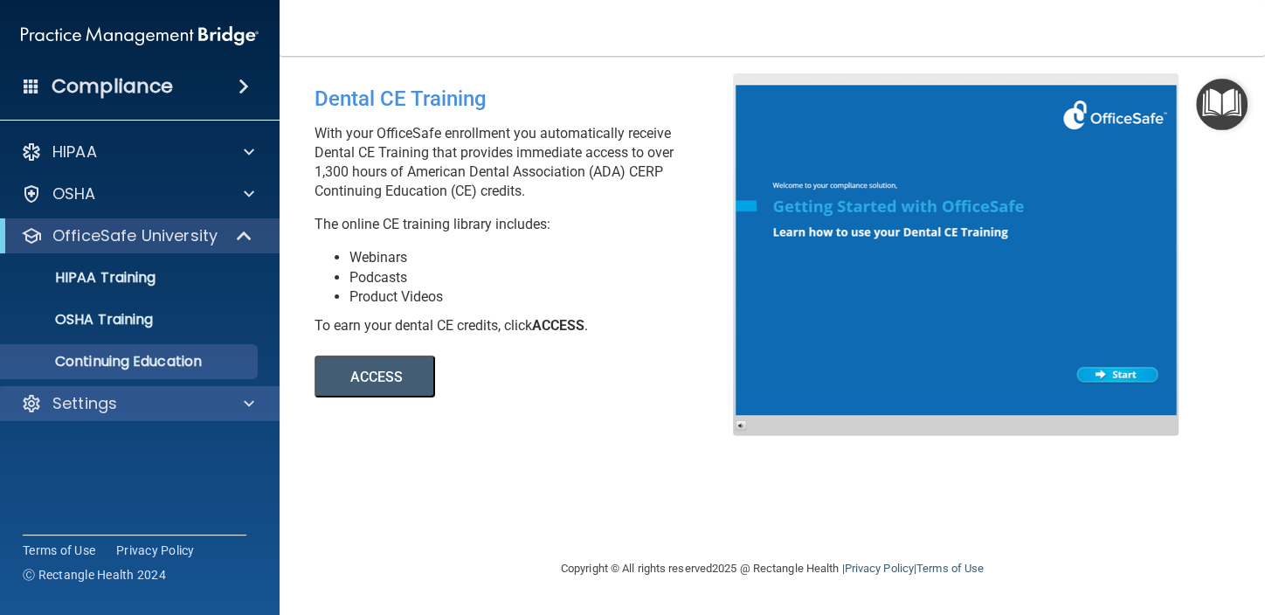
click at [79, 415] on div "Settings" at bounding box center [140, 403] width 280 height 35
click at [249, 400] on span at bounding box center [249, 403] width 10 height 21
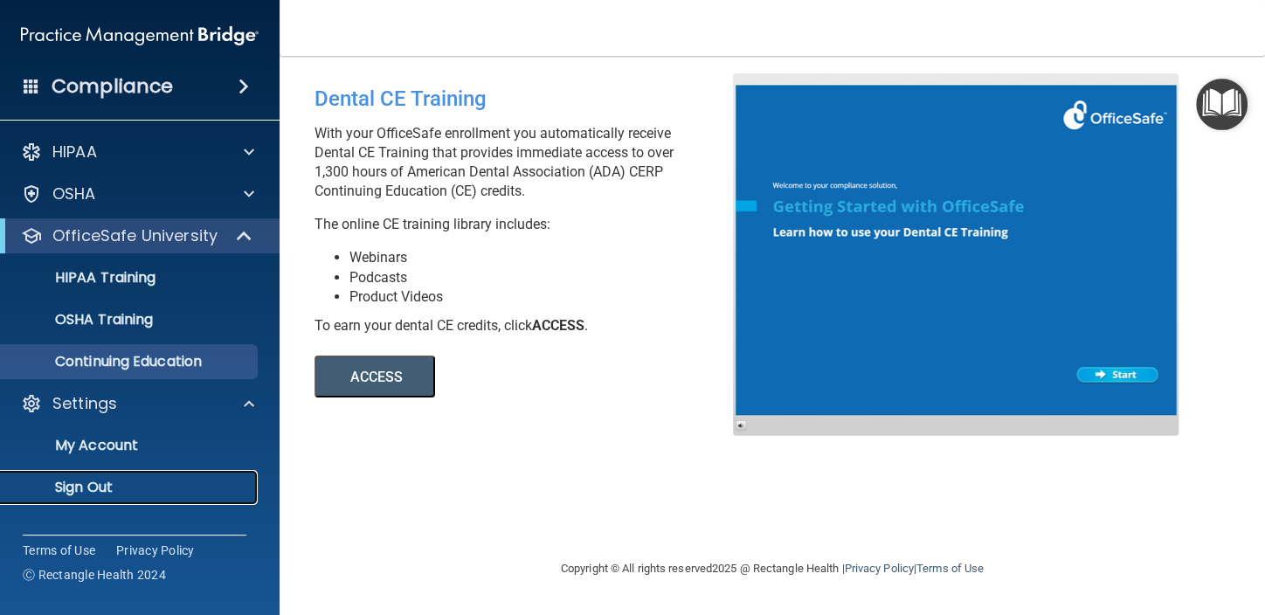
click at [103, 481] on p "Sign Out" at bounding box center [130, 487] width 238 height 17
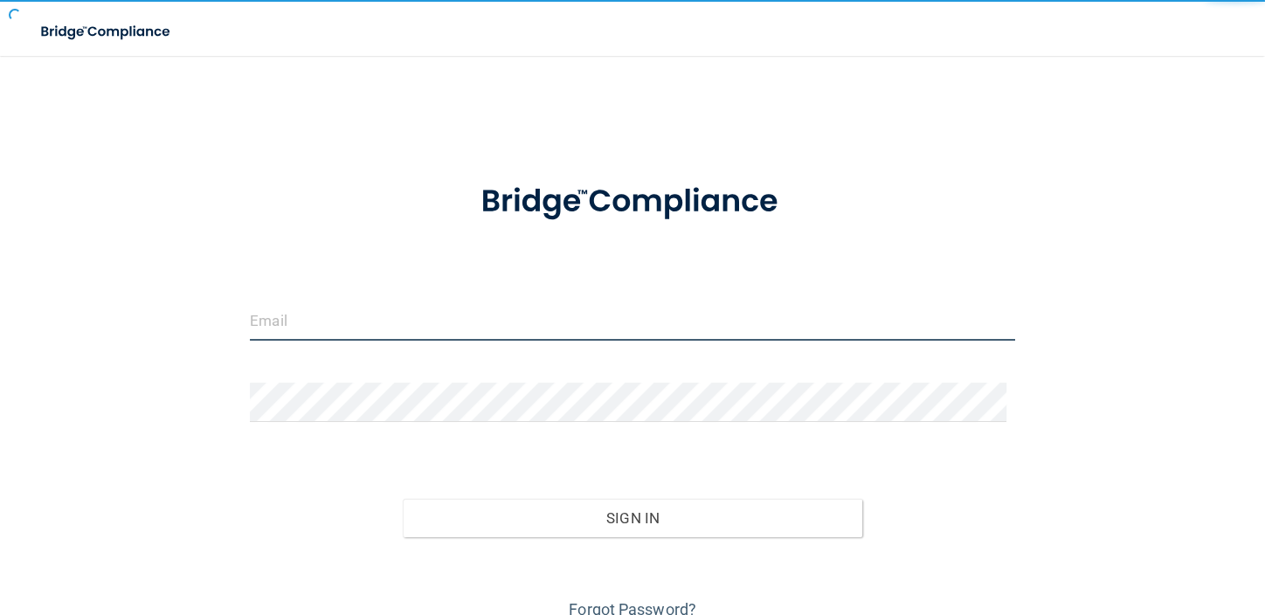
type input "[EMAIL_ADDRESS][DOMAIN_NAME]"
